Goal: Task Accomplishment & Management: Manage account settings

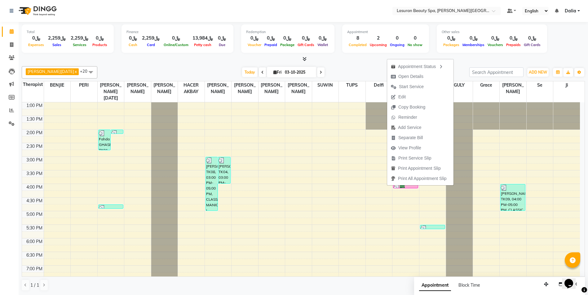
scroll to position [125, 0]
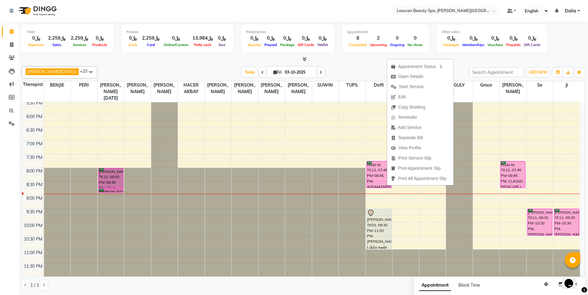
click at [377, 164] on div "Huda M, TK12, 07:45 PM-08:45 PM, AROMATHERAPY | جلسة تدليك بالزيوت العطريه" at bounding box center [378, 175] width 24 height 26
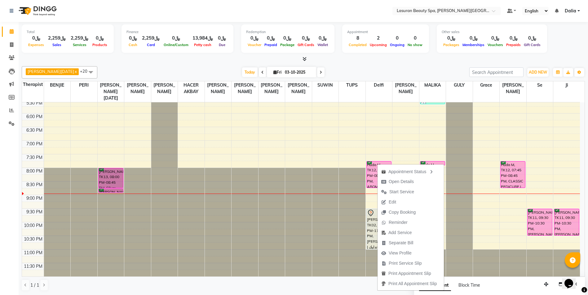
drag, startPoint x: 406, startPoint y: 180, endPoint x: 414, endPoint y: 190, distance: 12.5
click at [407, 184] on span "Open Details" at bounding box center [400, 182] width 25 height 7
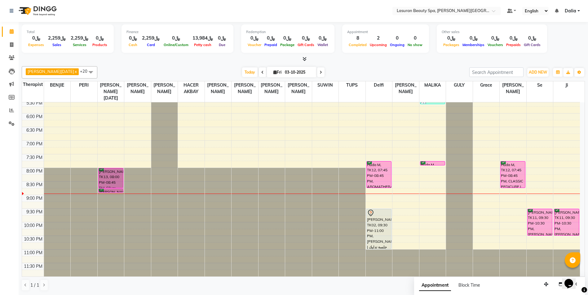
click at [377, 168] on div "Huda M, TK12, 07:45 PM-08:45 PM, AROMATHERAPY | جلسة تدليك بالزيوت العطريه" at bounding box center [378, 175] width 24 height 26
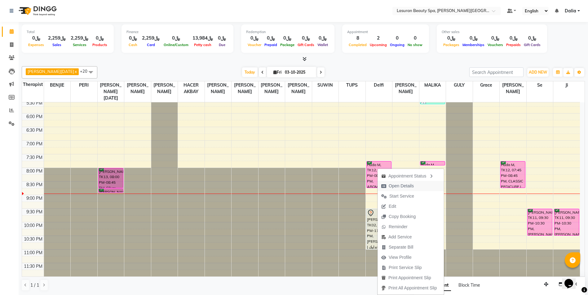
click at [397, 186] on span "Open Details" at bounding box center [400, 186] width 25 height 7
select select "6"
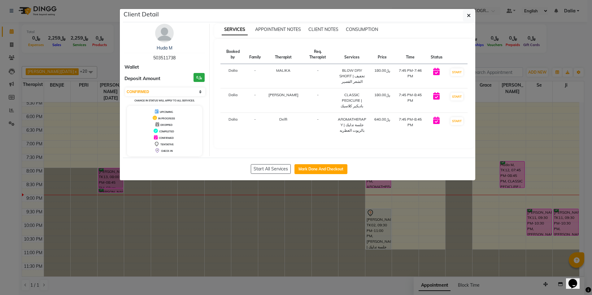
click at [537, 222] on ngb-modal-window "Client Detail Huda M 503511738 Wallet Deposit Amount ﷼0 Select IN SERVICE CONFI…" at bounding box center [296, 147] width 592 height 295
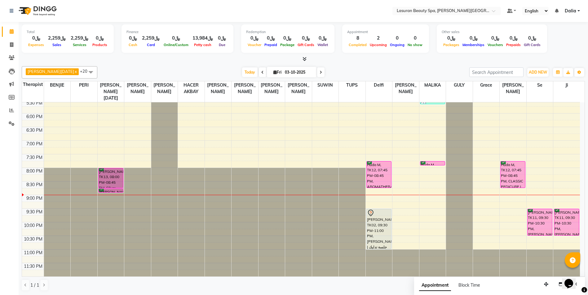
click at [540, 225] on div "[PERSON_NAME], TK11, 09:30 PM-10:30 PM, [PERSON_NAME] | جلسة تدليك [PERSON_NAME]" at bounding box center [539, 222] width 24 height 26
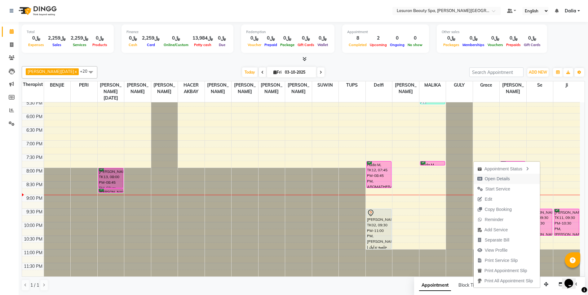
click at [489, 179] on span "Open Details" at bounding box center [496, 179] width 25 height 7
select select "6"
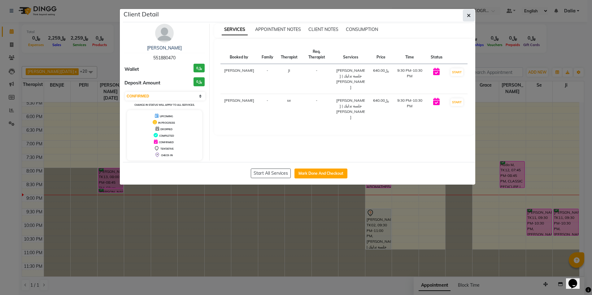
click at [467, 14] on button "button" at bounding box center [469, 16] width 12 height 12
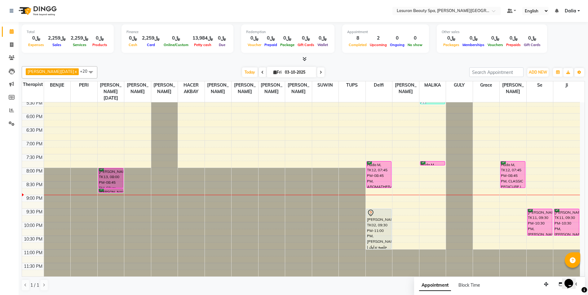
click at [319, 72] on icon at bounding box center [320, 73] width 2 height 4
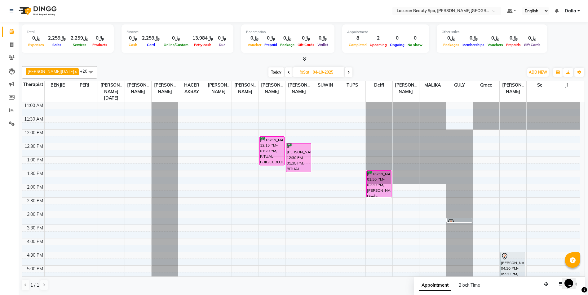
scroll to position [0, 0]
click at [345, 74] on span at bounding box center [348, 73] width 7 height 10
type input "05-10-2025"
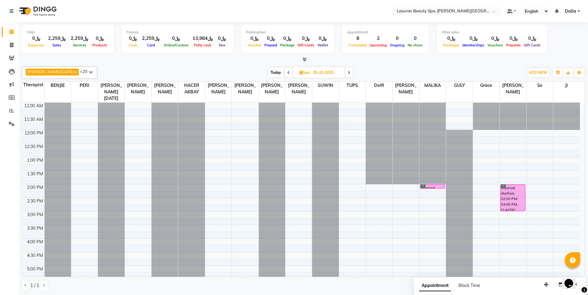
click at [507, 201] on div "mashael alyehya, 02:00 PM-03:00 PM, CLASSIC COMBO M&P | كومبو كلاسيك (باديكير+م…" at bounding box center [512, 198] width 24 height 26
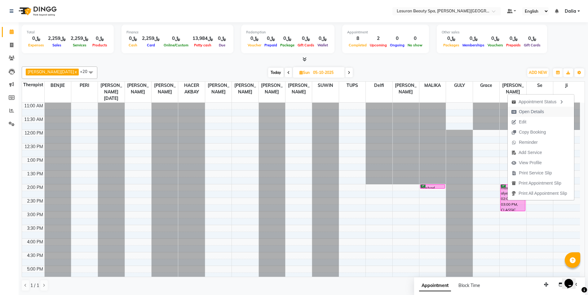
click at [531, 114] on span "Open Details" at bounding box center [530, 112] width 25 height 7
select select "6"
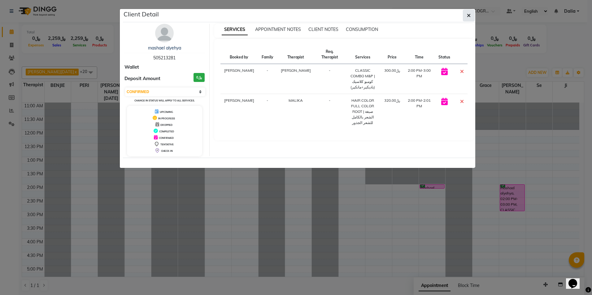
click at [470, 18] on icon "button" at bounding box center [469, 15] width 4 height 5
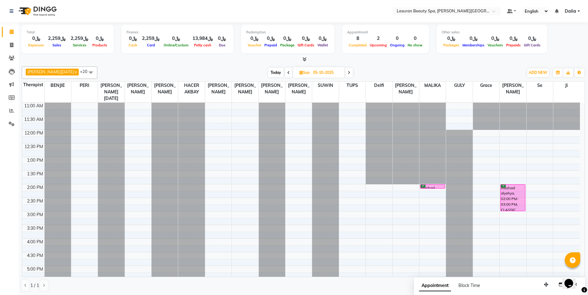
click at [285, 73] on span at bounding box center [288, 73] width 7 height 10
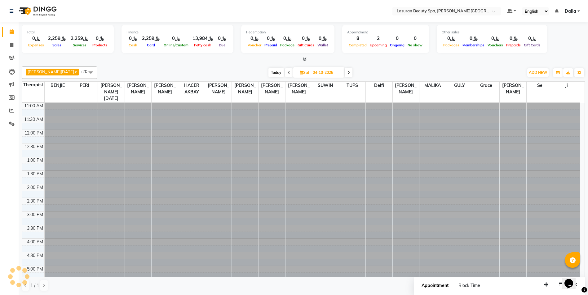
scroll to position [125, 0]
click at [285, 73] on span at bounding box center [288, 73] width 7 height 10
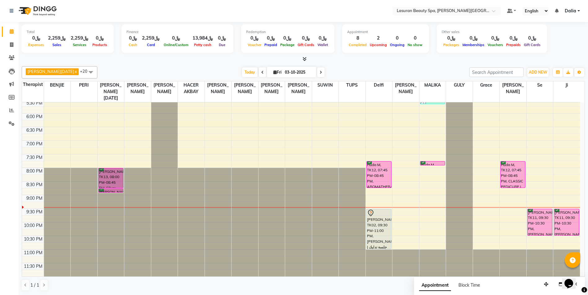
scroll to position [0, 0]
click at [319, 73] on icon at bounding box center [320, 73] width 2 height 4
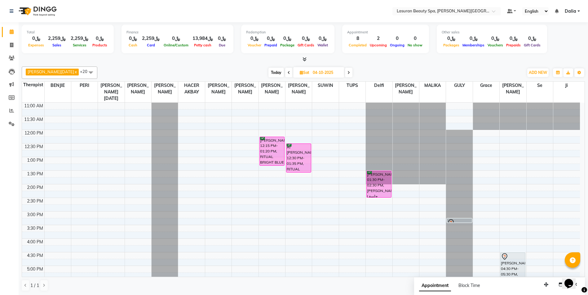
click at [293, 72] on span "[DATE]" at bounding box center [318, 72] width 51 height 11
click at [287, 72] on icon at bounding box center [288, 73] width 2 height 4
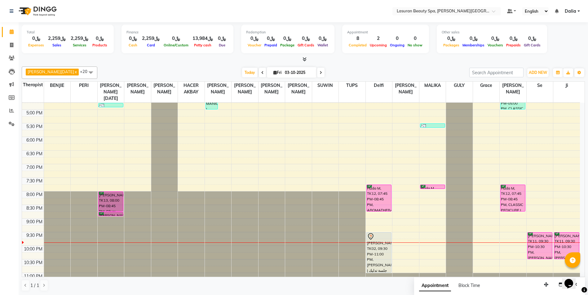
scroll to position [125, 0]
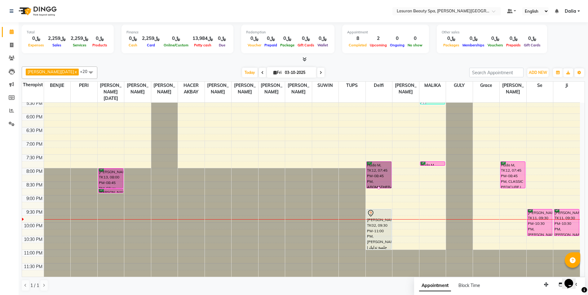
drag, startPoint x: 574, startPoint y: 62, endPoint x: 312, endPoint y: 72, distance: 262.2
click at [319, 72] on icon at bounding box center [320, 73] width 2 height 4
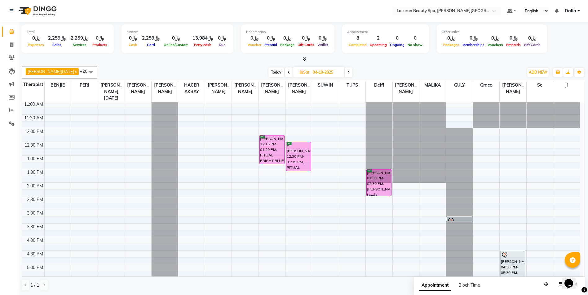
scroll to position [0, 0]
click at [287, 73] on icon at bounding box center [288, 73] width 2 height 4
type input "03-10-2025"
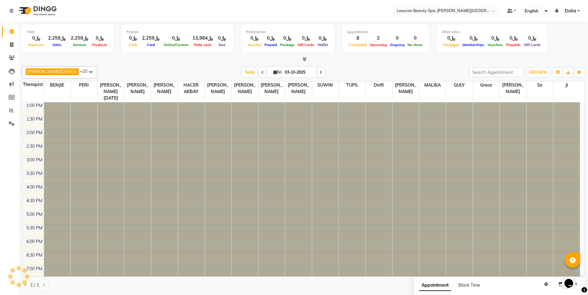
scroll to position [125, 0]
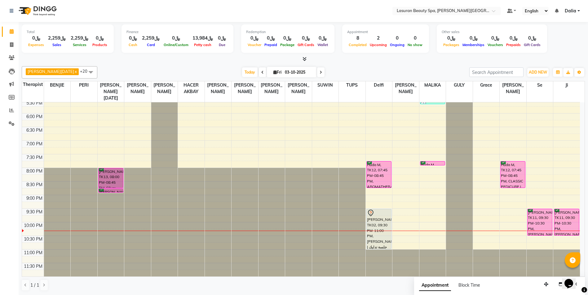
drag, startPoint x: 547, startPoint y: 220, endPoint x: 543, endPoint y: 226, distance: 7.8
click at [543, 226] on div "[PERSON_NAME], TK11, 09:30 PM-10:30 PM, [PERSON_NAME] | جلسة تدليك [PERSON_NAME]" at bounding box center [539, 222] width 24 height 26
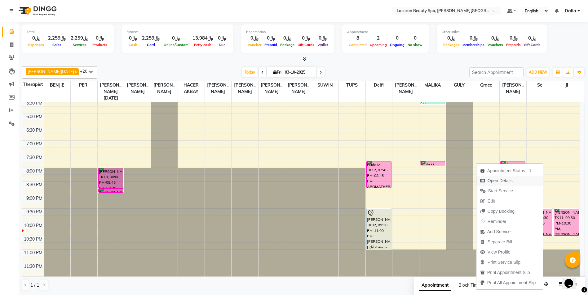
click at [503, 183] on span "Open Details" at bounding box center [499, 181] width 25 height 7
select select "6"
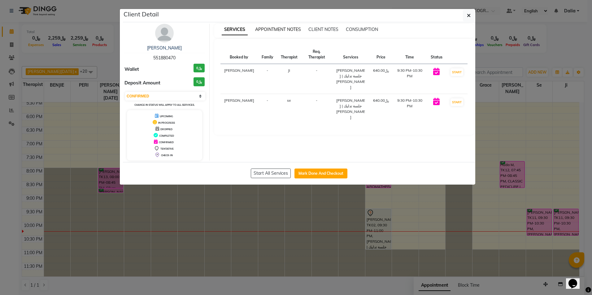
click at [296, 27] on span "APPOINTMENT NOTES" at bounding box center [278, 30] width 46 height 6
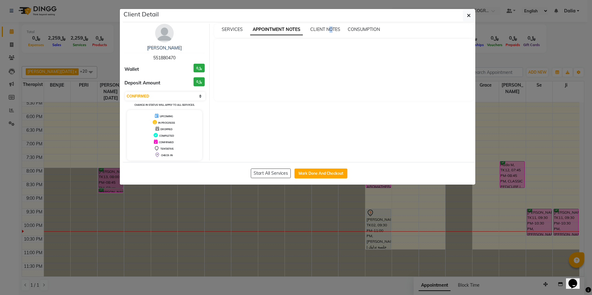
click at [331, 33] on div "CLIENT NOTES" at bounding box center [325, 29] width 30 height 7
drag, startPoint x: 331, startPoint y: 33, endPoint x: 322, endPoint y: 33, distance: 8.7
click at [322, 33] on div "SERVICES APPOINTMENT NOTES CLIENT NOTES CONSUMPTION" at bounding box center [344, 31] width 260 height 14
click at [323, 32] on div "CLIENT NOTES" at bounding box center [325, 29] width 30 height 7
click at [323, 31] on span "CLIENT NOTES" at bounding box center [325, 30] width 30 height 6
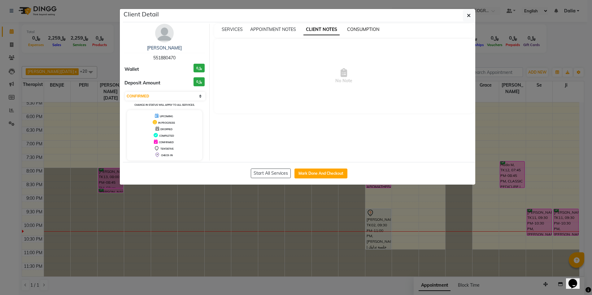
click at [364, 30] on span "CONSUMPTION" at bounding box center [363, 30] width 32 height 6
click at [471, 18] on button "button" at bounding box center [469, 16] width 12 height 12
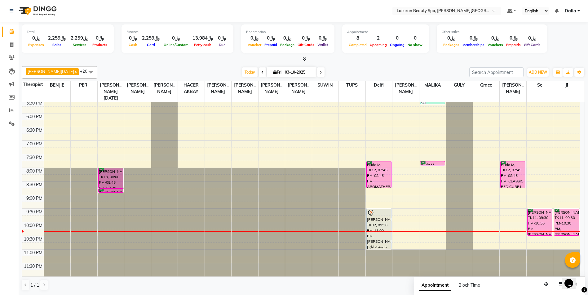
click at [384, 175] on div "Huda M, TK12, 07:45 PM-08:45 PM, AROMATHERAPY | جلسة تدليك بالزيوت العطريه" at bounding box center [378, 175] width 24 height 26
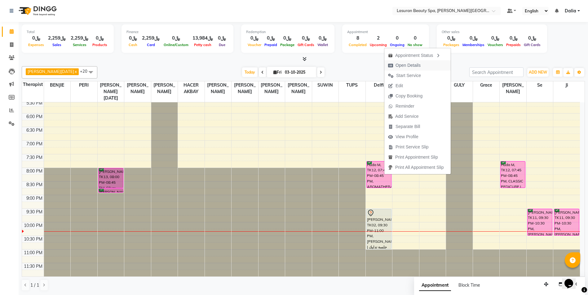
click at [429, 66] on button "Open Details" at bounding box center [417, 65] width 66 height 10
select select "6"
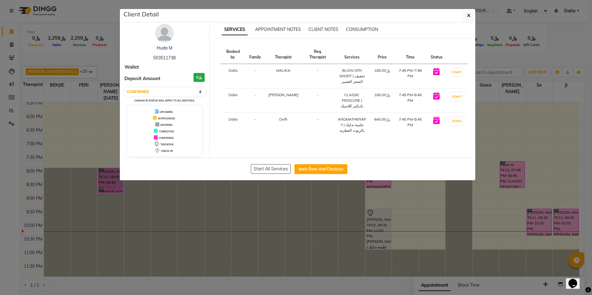
click at [294, 33] on div "SERVICES APPOINTMENT NOTES CLIENT NOTES CONSUMPTION" at bounding box center [344, 31] width 260 height 14
click at [292, 28] on span "APPOINTMENT NOTES" at bounding box center [278, 30] width 46 height 6
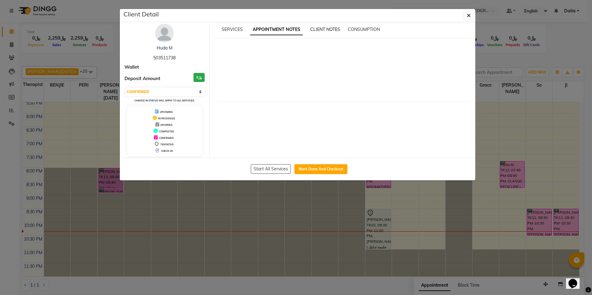
click at [325, 28] on span "CLIENT NOTES" at bounding box center [325, 30] width 30 height 6
click at [351, 30] on span "CONSUMPTION" at bounding box center [363, 30] width 32 height 6
click at [470, 16] on icon "button" at bounding box center [469, 15] width 4 height 5
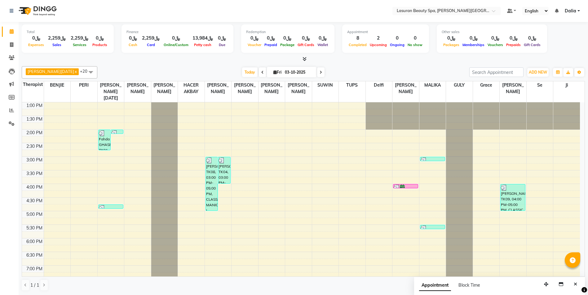
scroll to position [0, 0]
click at [319, 71] on icon at bounding box center [320, 73] width 2 height 4
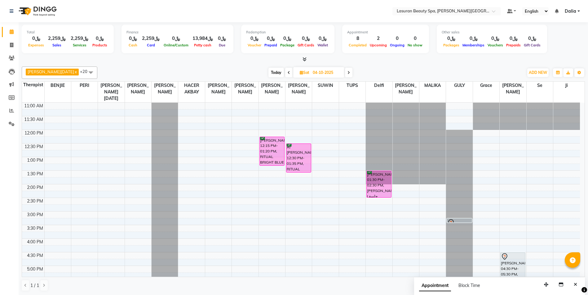
click at [347, 74] on icon at bounding box center [348, 73] width 2 height 4
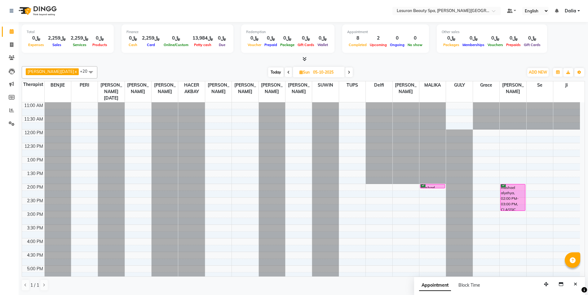
click at [345, 72] on span at bounding box center [348, 73] width 7 height 10
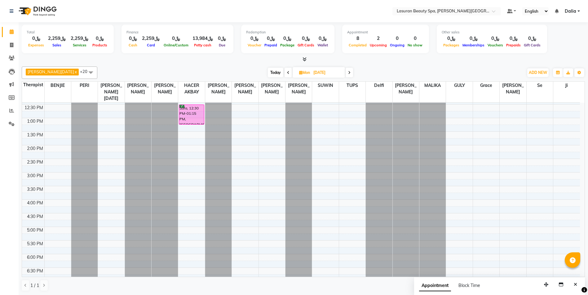
drag, startPoint x: 249, startPoint y: 176, endPoint x: 260, endPoint y: 191, distance: 19.0
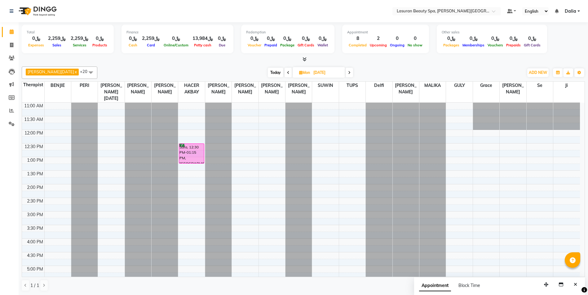
click at [287, 72] on icon at bounding box center [288, 73] width 2 height 4
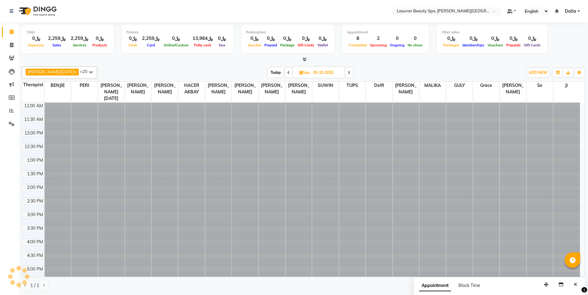
scroll to position [125, 0]
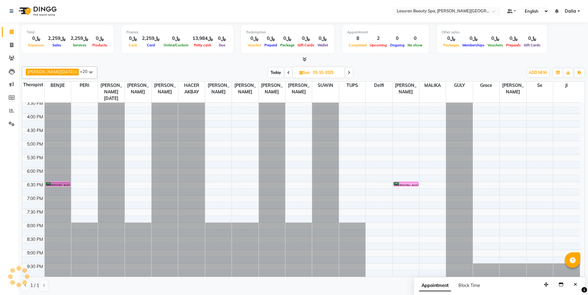
click at [287, 72] on icon at bounding box center [288, 73] width 2 height 4
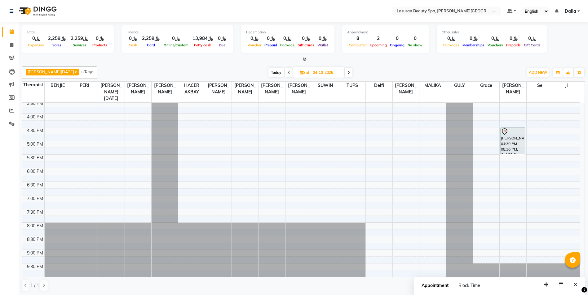
click at [287, 72] on icon at bounding box center [288, 73] width 2 height 4
type input "03-10-2025"
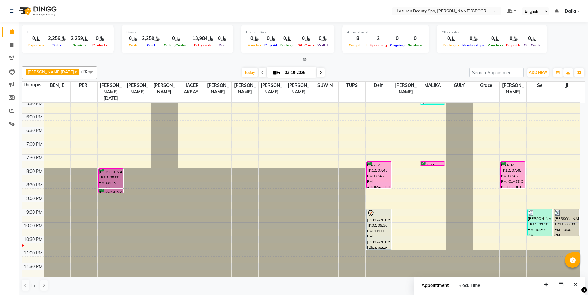
scroll to position [0, 0]
click at [573, 228] on div "[PERSON_NAME], TK11, 09:30 PM-10:30 PM, [PERSON_NAME] | جلسة تدليك [PERSON_NAME]" at bounding box center [566, 222] width 25 height 26
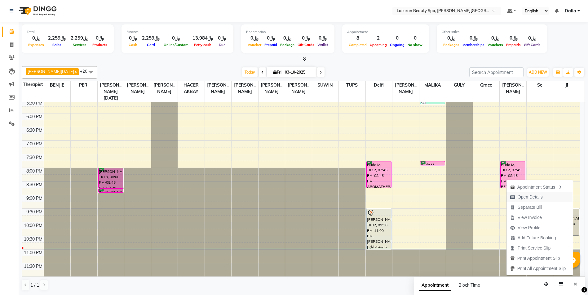
click at [537, 199] on span "Open Details" at bounding box center [529, 197] width 25 height 7
select select "3"
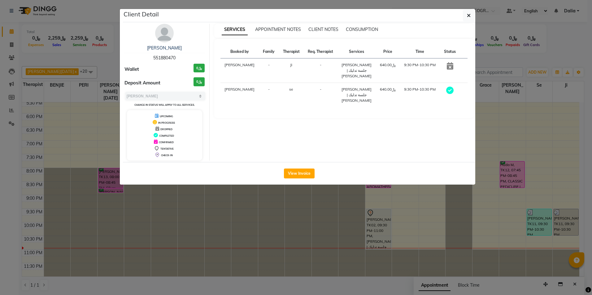
click at [499, 92] on ngb-modal-window "Client Detail Muniera Alsagabi 551880470 Wallet ﷼0 Deposit Amount ﷼0 Select MAR…" at bounding box center [296, 147] width 592 height 295
